Goal: Task Accomplishment & Management: Manage account settings

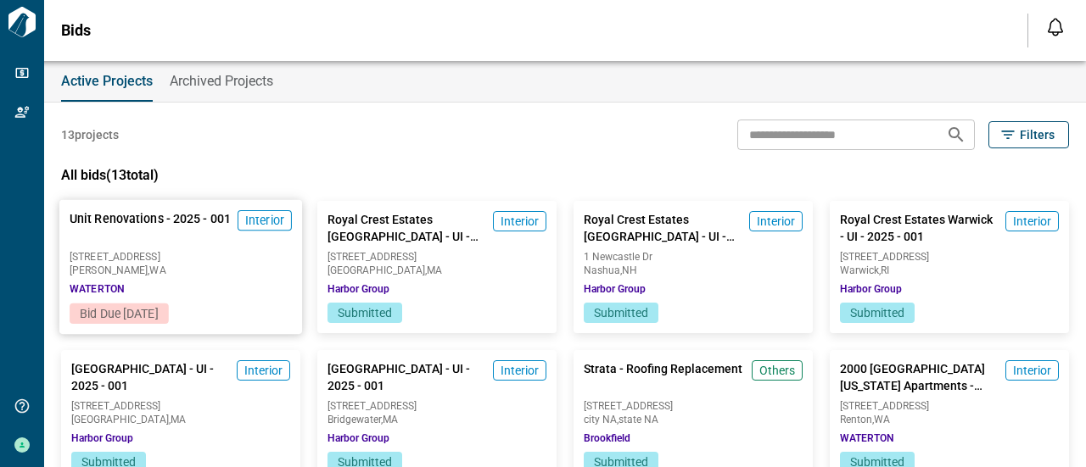
click at [158, 315] on span "Bid Due [DATE]" at bounding box center [119, 314] width 78 height 14
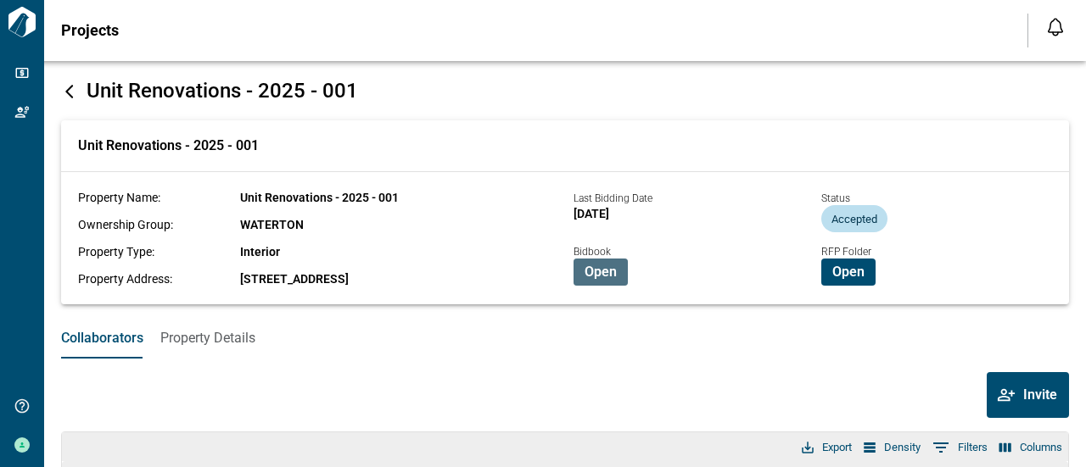
click at [602, 263] on button "Open" at bounding box center [600, 272] width 54 height 27
